Goal: Task Accomplishment & Management: Manage account settings

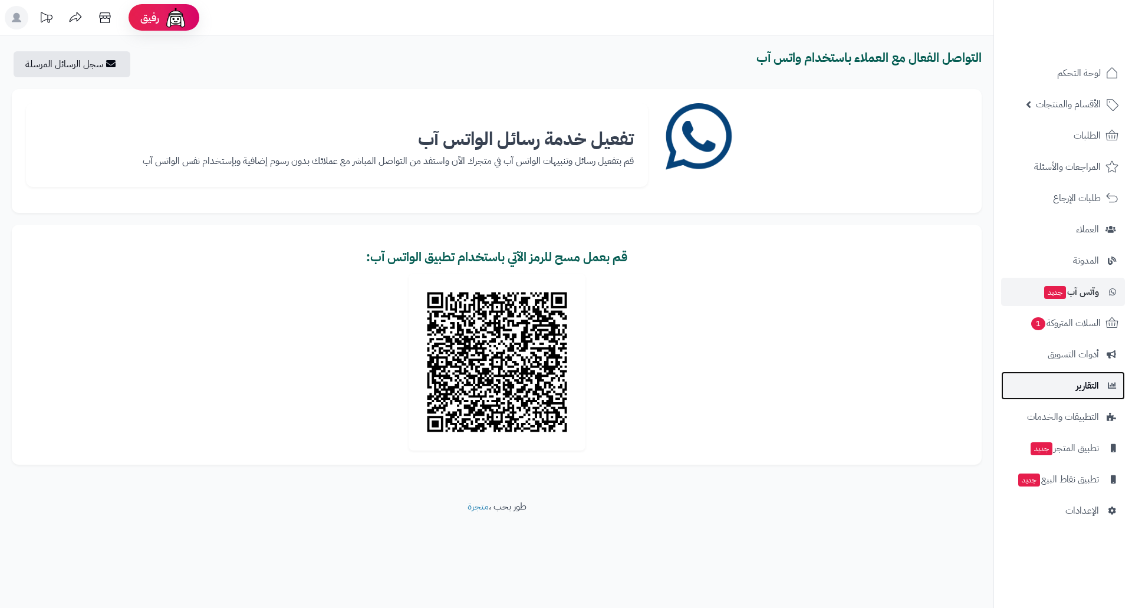
click at [1081, 380] on span "التقارير" at bounding box center [1087, 385] width 23 height 17
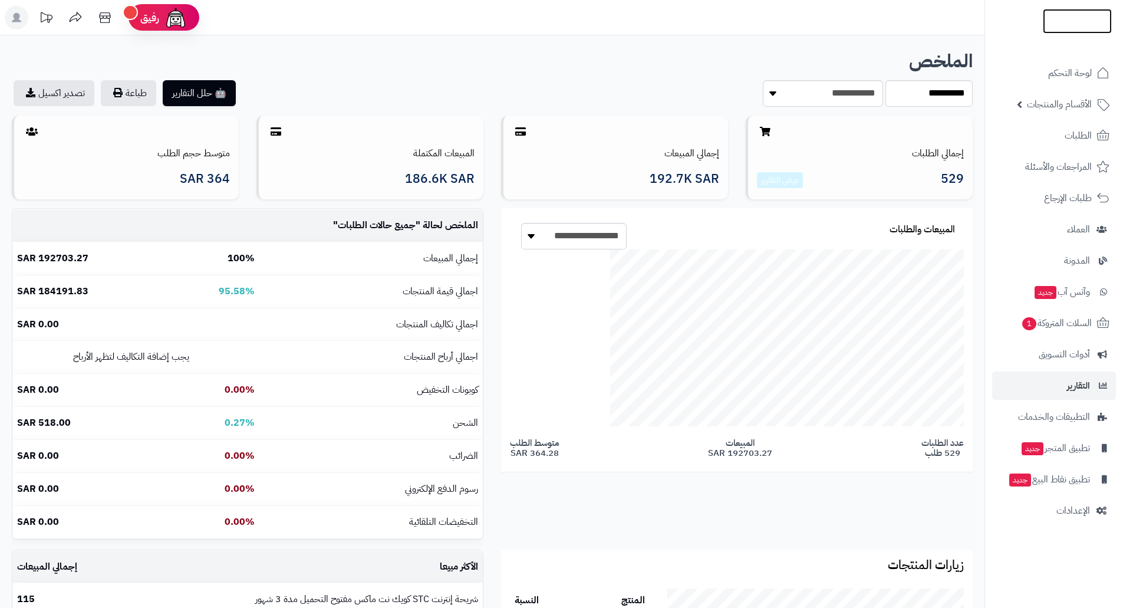
click at [1066, 33] on img at bounding box center [1077, 45] width 69 height 25
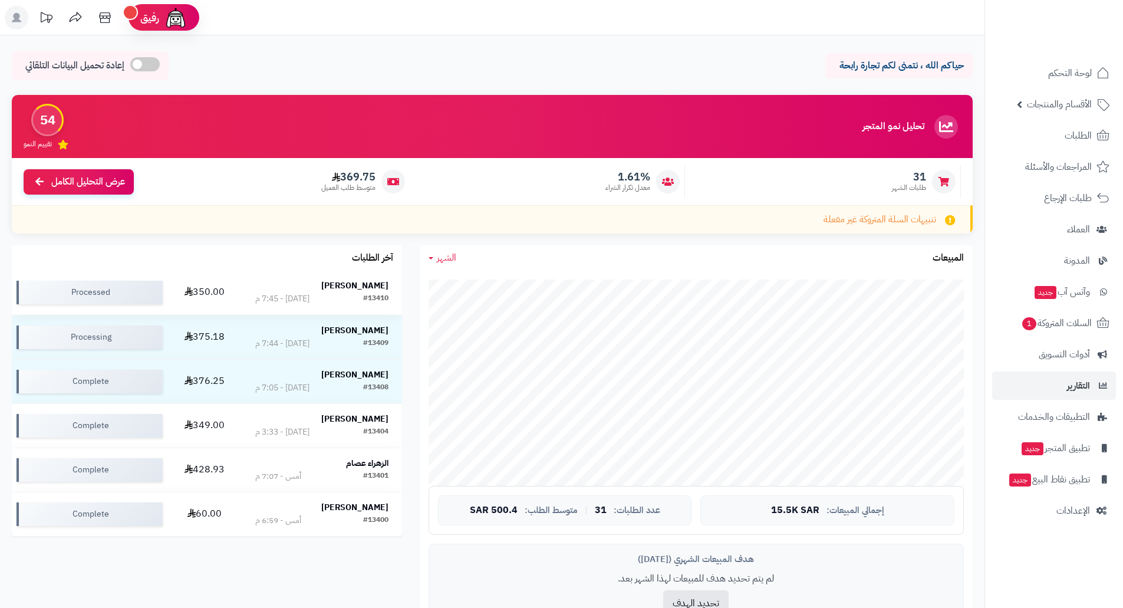
click at [210, 288] on td "350.00" at bounding box center [204, 293] width 74 height 44
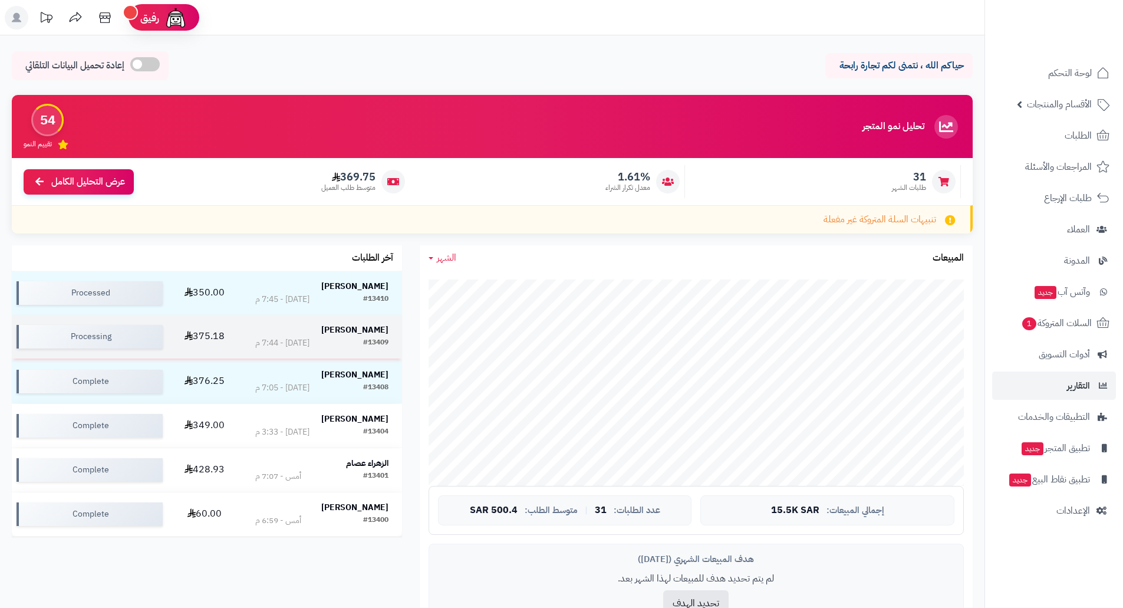
click at [357, 331] on strong "[PERSON_NAME]" at bounding box center [354, 330] width 67 height 12
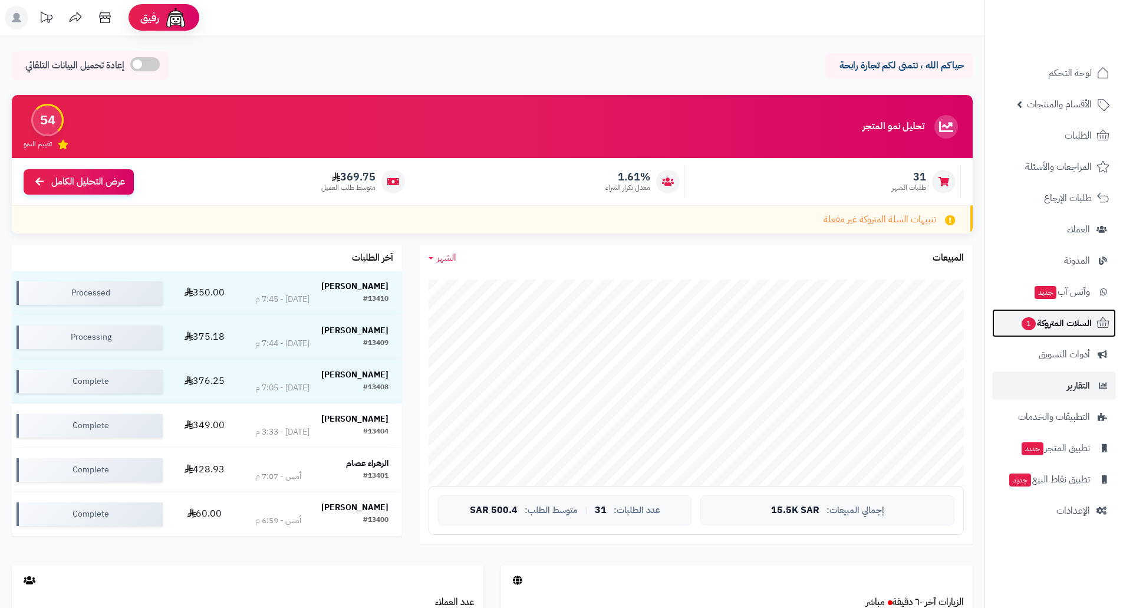
click at [1058, 326] on span "السلات المتروكة 1" at bounding box center [1055, 323] width 71 height 17
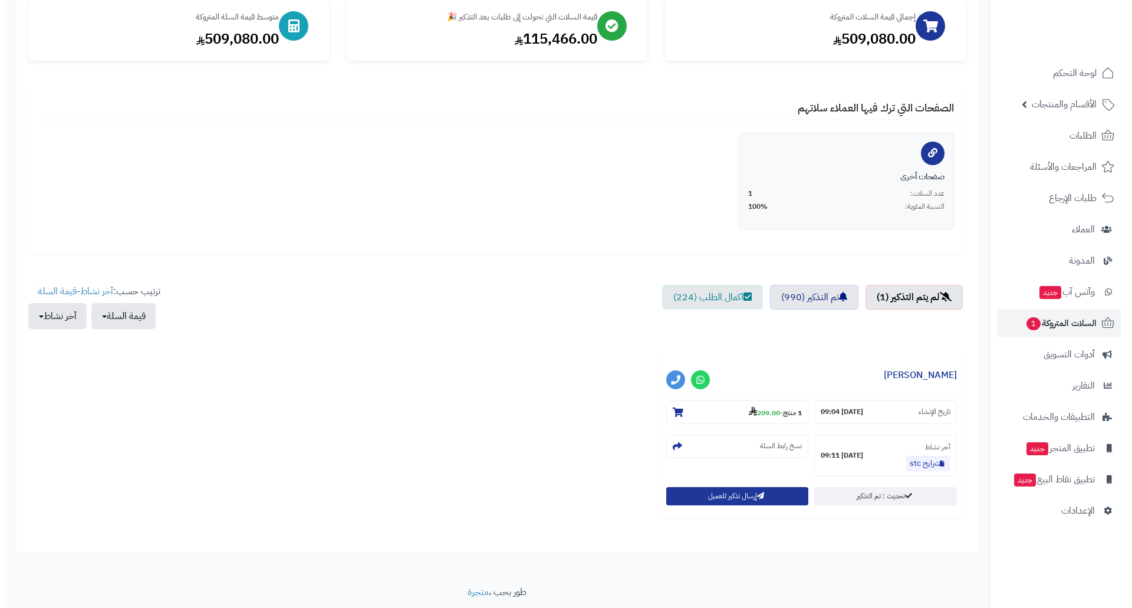
scroll to position [118, 0]
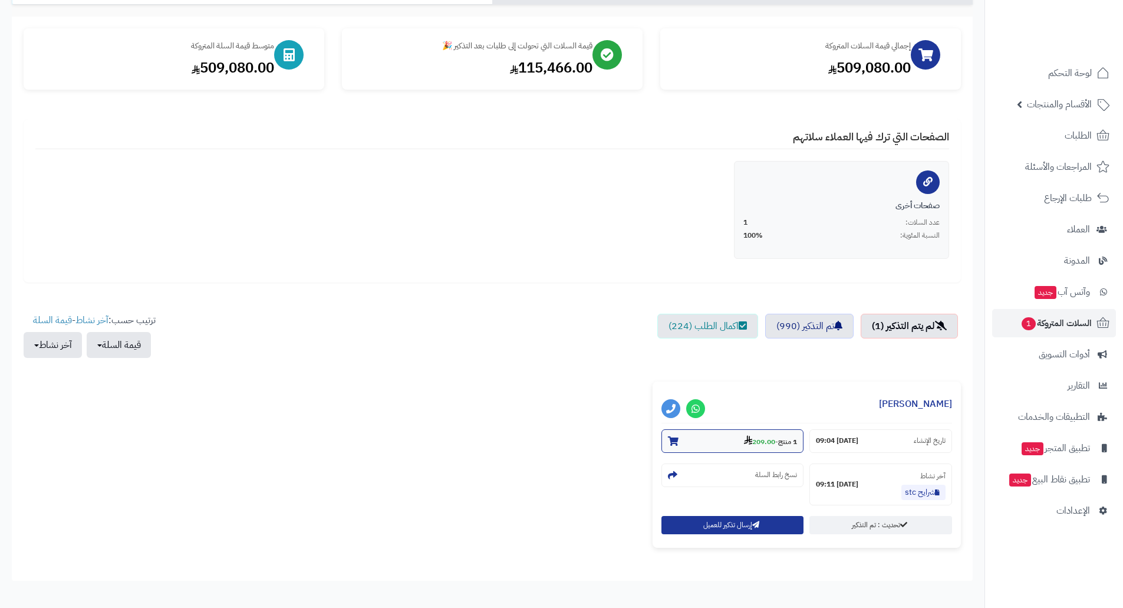
click at [762, 437] on strong "209.00" at bounding box center [759, 441] width 31 height 11
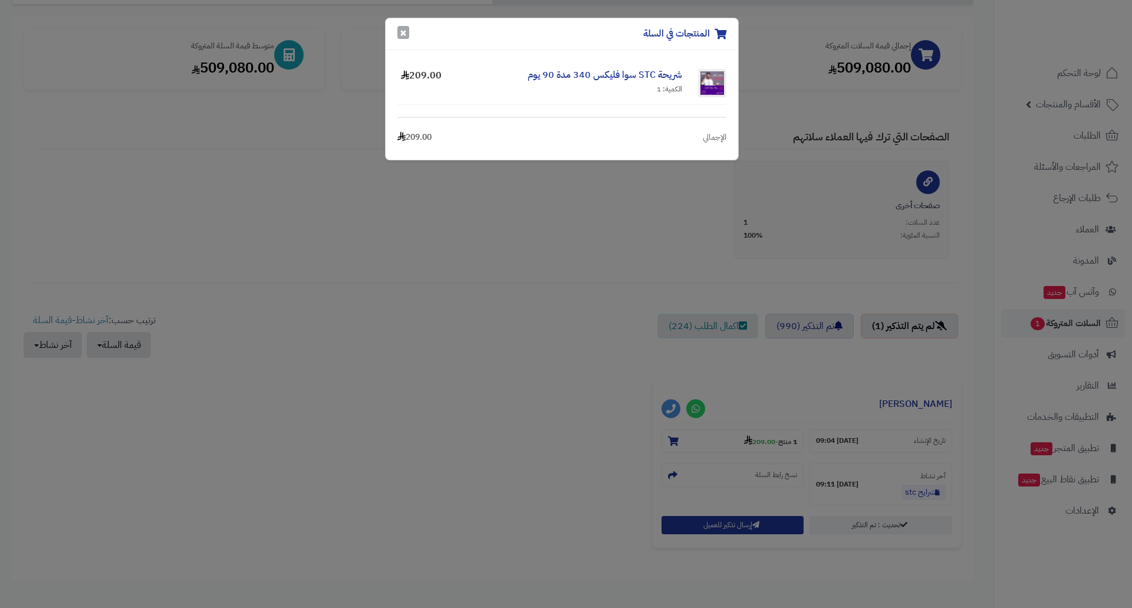
click at [400, 35] on button "×" at bounding box center [403, 32] width 12 height 13
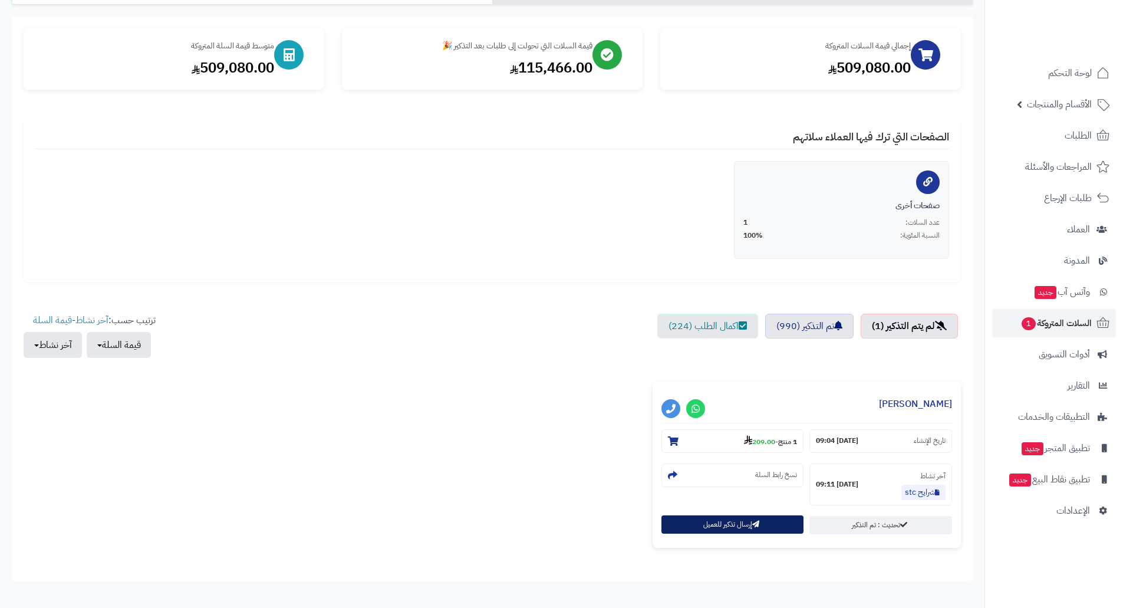
click at [746, 520] on button "إرسال تذكير للعميل" at bounding box center [732, 524] width 143 height 18
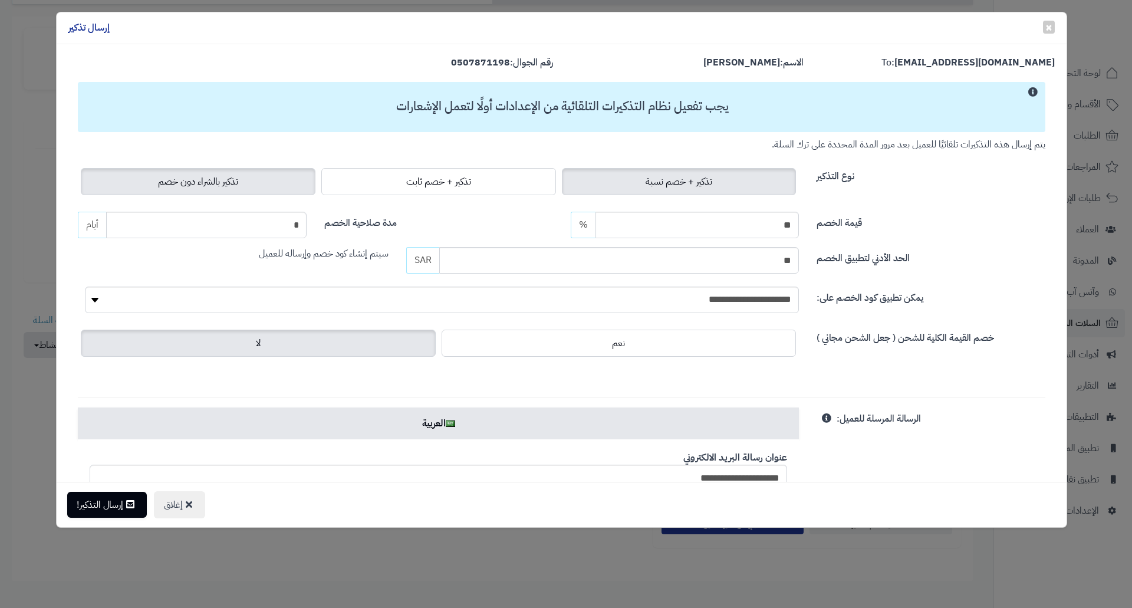
click at [232, 183] on span "تذكير بالشراء دون خصم" at bounding box center [198, 181] width 80 height 14
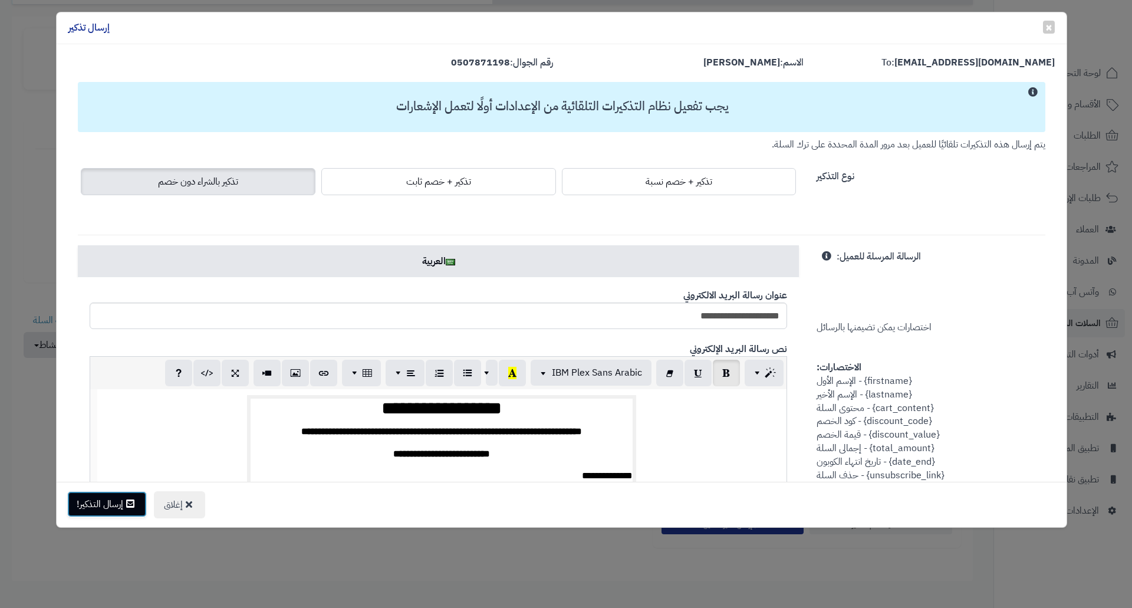
click at [124, 511] on button "إرسال التذكير!" at bounding box center [107, 504] width 80 height 26
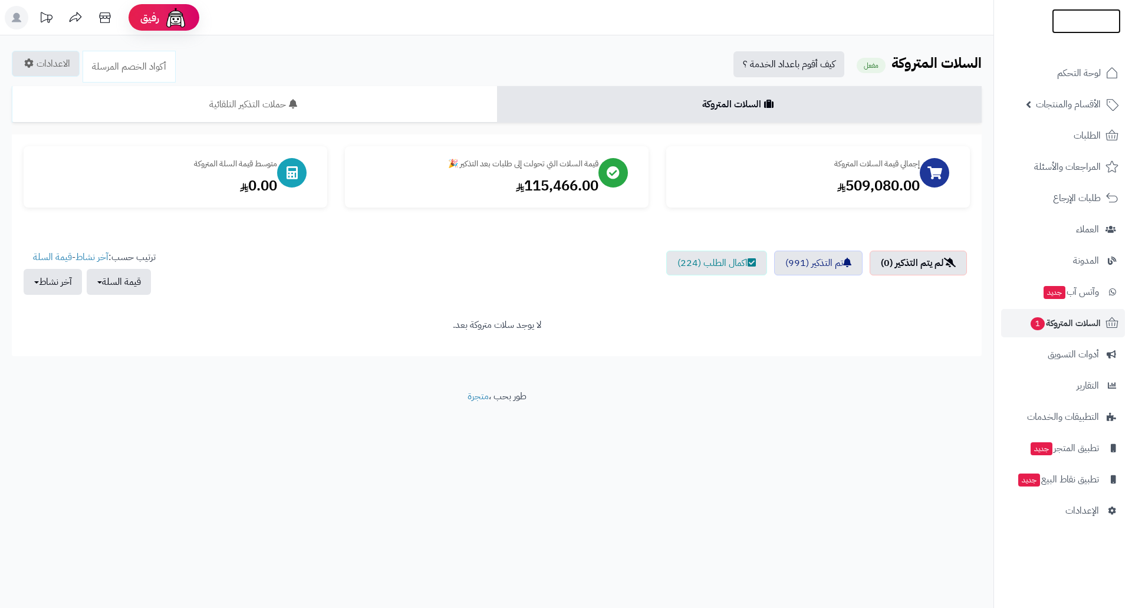
click at [1081, 26] on img at bounding box center [1085, 21] width 69 height 25
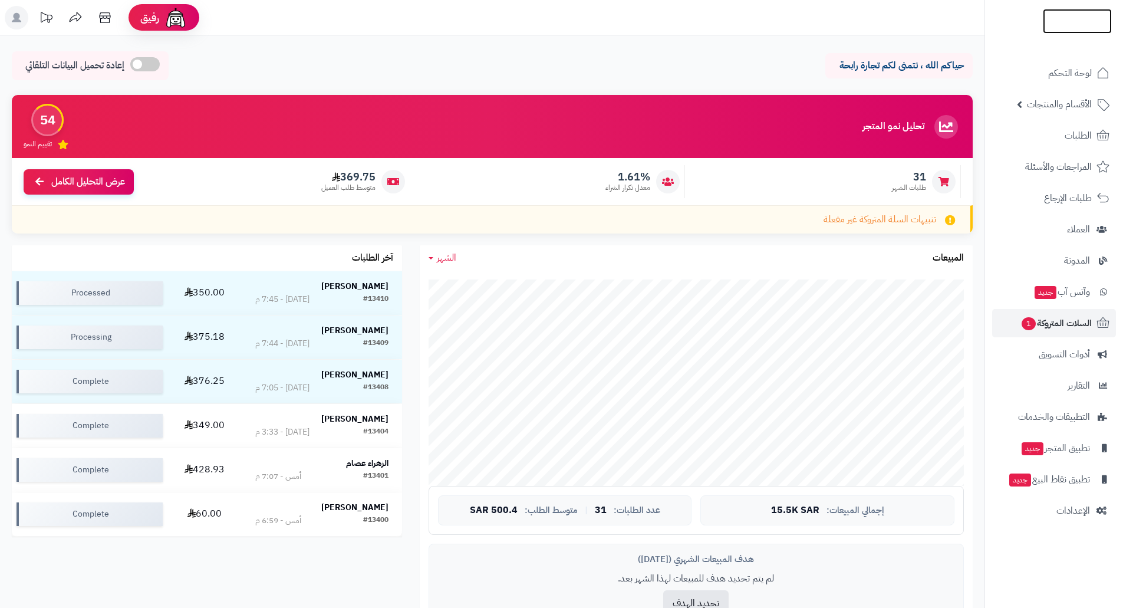
click at [1070, 26] on img at bounding box center [1077, 38] width 69 height 25
